Goal: Transaction & Acquisition: Purchase product/service

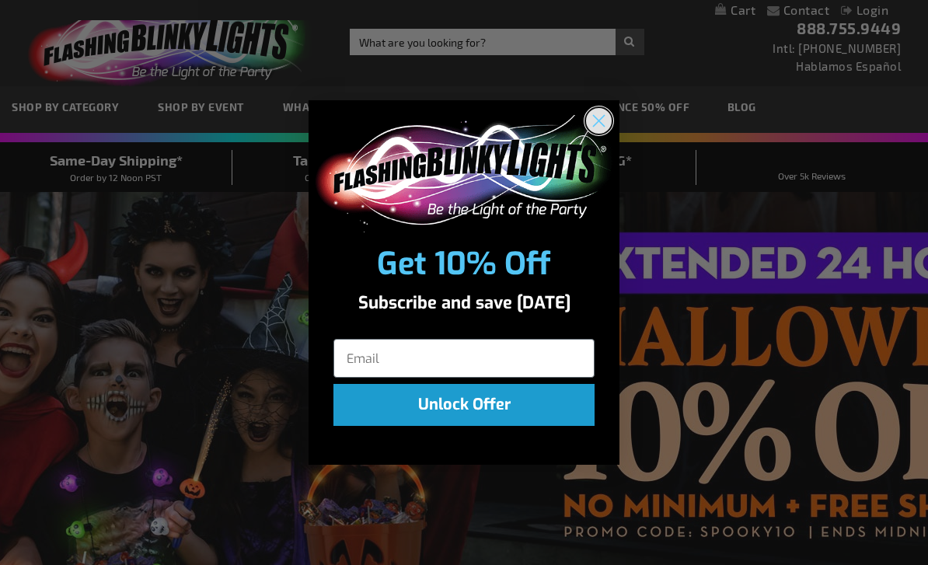
click at [605, 117] on circle "Close dialog" at bounding box center [599, 121] width 26 height 26
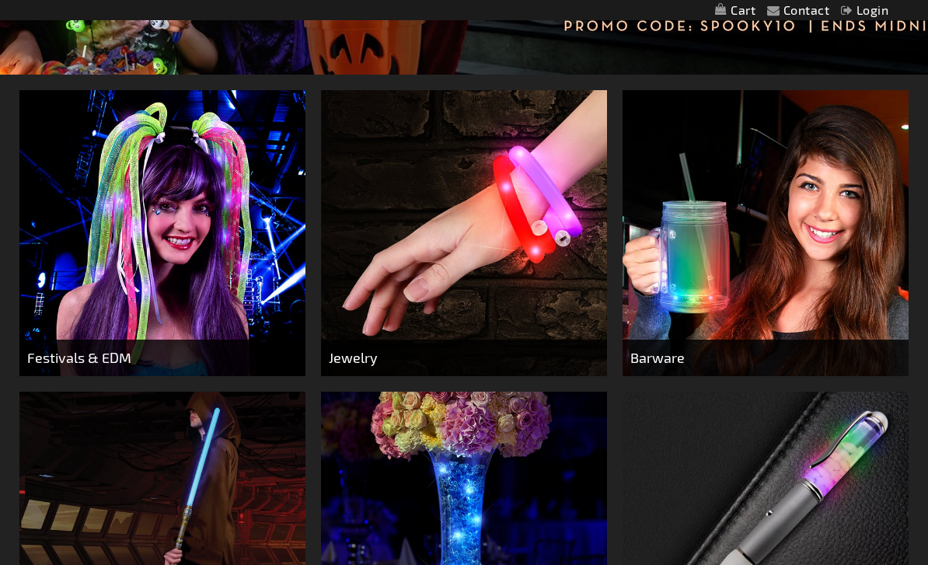
scroll to position [507, 0]
click at [509, 198] on img at bounding box center [464, 232] width 286 height 286
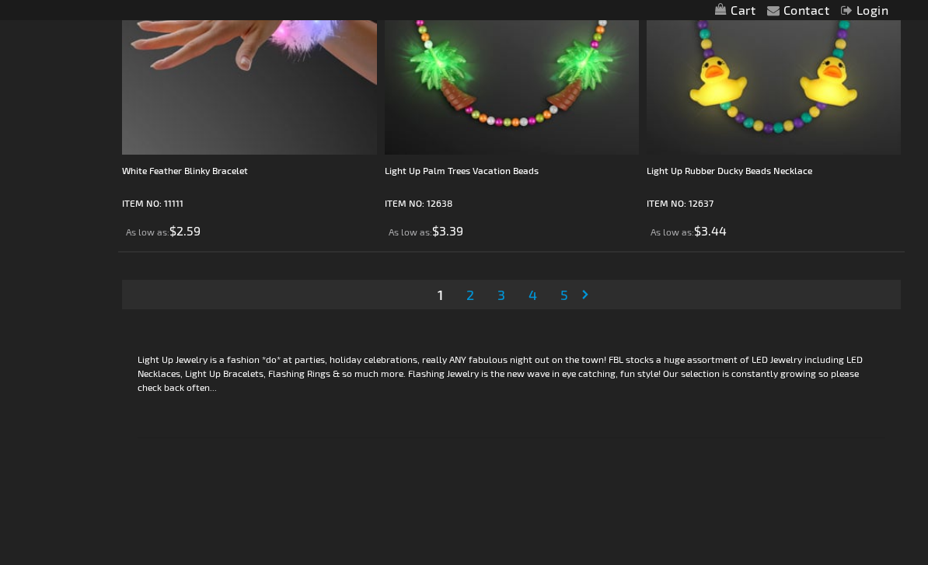
scroll to position [7420, 0]
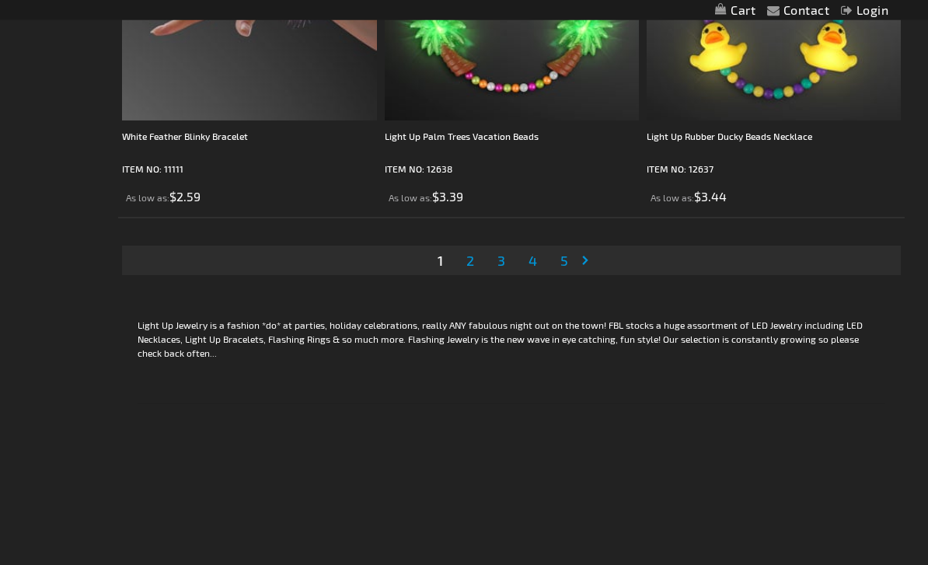
click at [464, 263] on link "Page 2" at bounding box center [470, 260] width 14 height 23
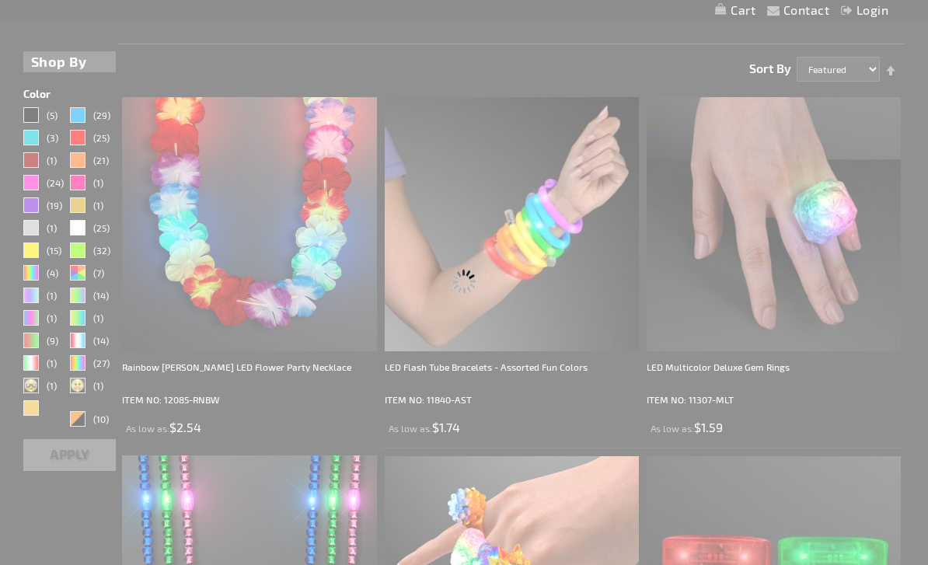
scroll to position [0, 0]
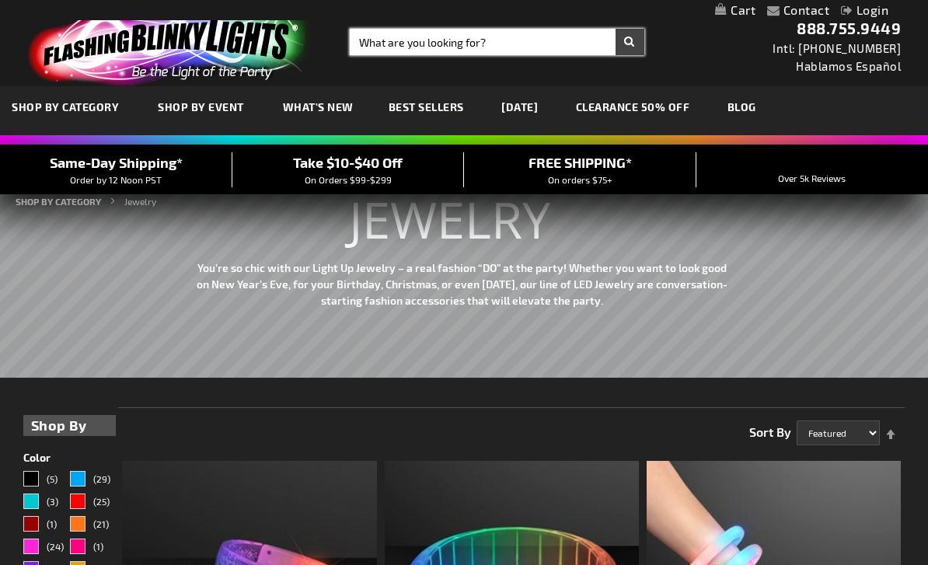
click at [534, 43] on input "Search" at bounding box center [497, 42] width 295 height 26
click at [479, 46] on input "Search" at bounding box center [497, 42] width 295 height 26
type input "Christmas light up charms"
click at [630, 42] on button "Search" at bounding box center [630, 42] width 29 height 26
